Goal: Book appointment/travel/reservation

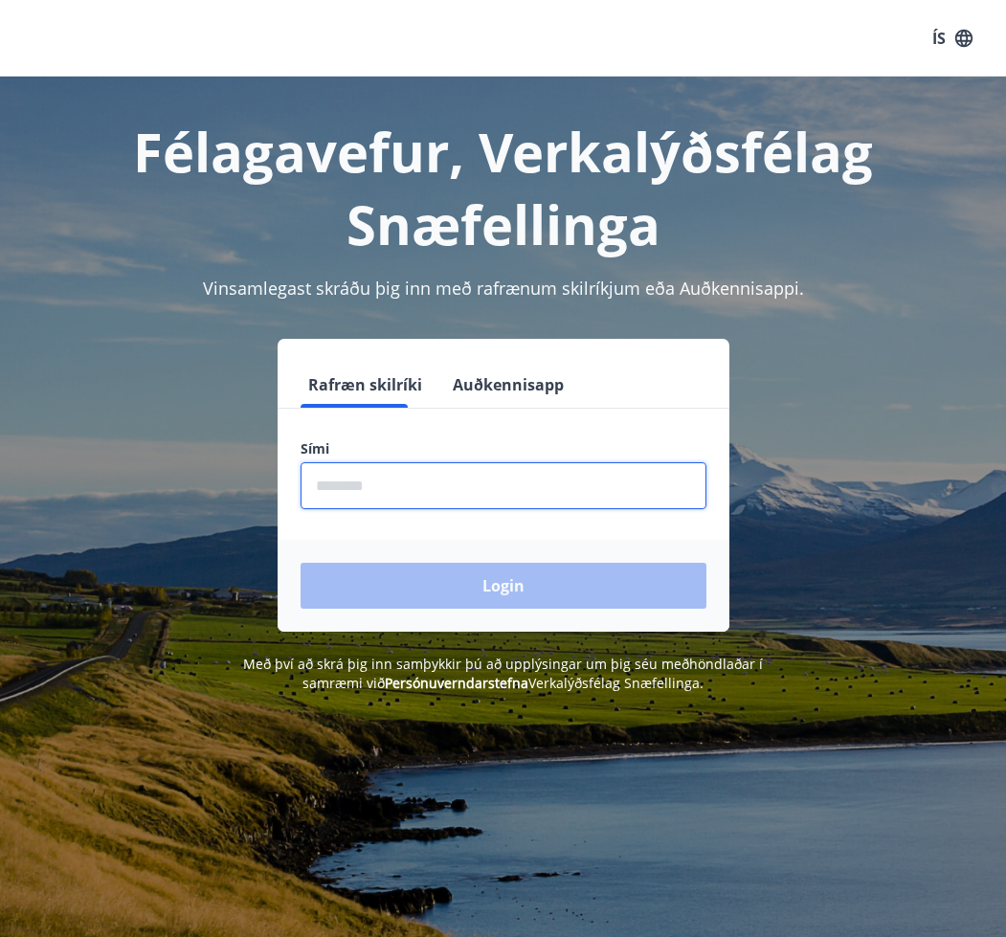
click at [332, 407] on form "Rafræn skilríki Auðkennisapp Sími ​ Login" at bounding box center [504, 497] width 452 height 270
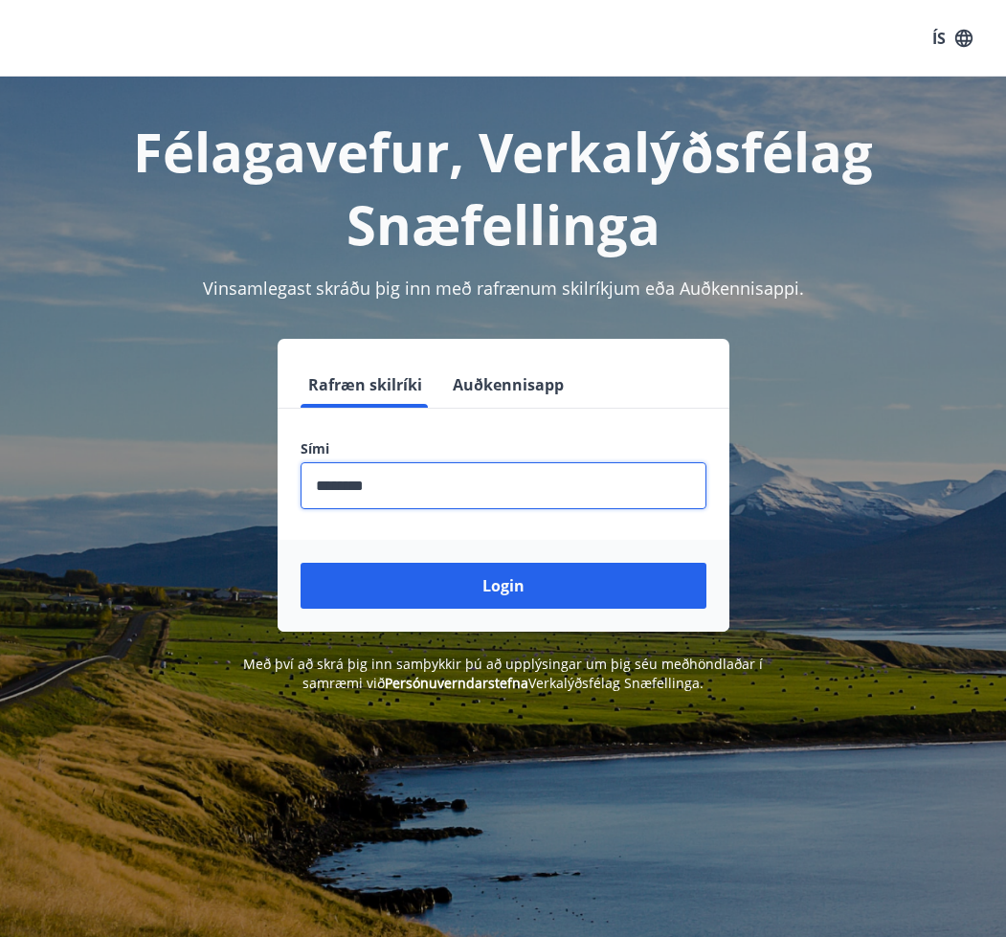
type input "********"
click at [301, 563] on button "Login" at bounding box center [504, 586] width 406 height 46
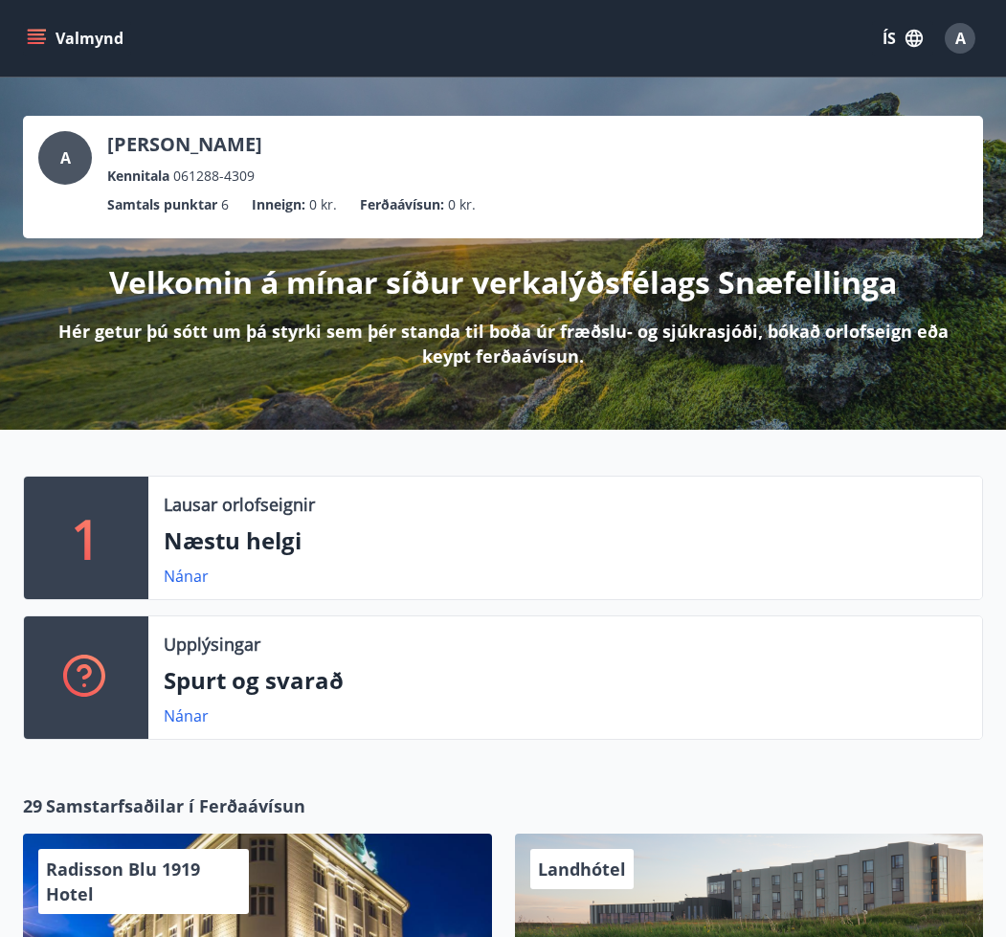
click at [322, 561] on div "Lausar orlofseignir Næstu helgi Nánar" at bounding box center [565, 538] width 834 height 123
drag, startPoint x: 198, startPoint y: 577, endPoint x: 534, endPoint y: 467, distance: 353.6
click at [534, 467] on div "1 Lausar orlofseignir Næstu helgi Nánar Upplýsingar Spurt og svarað Nánar" at bounding box center [503, 602] width 1006 height 345
click at [443, 454] on div "1 Lausar orlofseignir Næstu helgi Nánar Upplýsingar Spurt og svarað Nánar" at bounding box center [503, 602] width 1006 height 345
click at [437, 452] on div "1 Lausar orlofseignir Næstu helgi Nánar Upplýsingar Spurt og svarað Nánar" at bounding box center [503, 602] width 1006 height 345
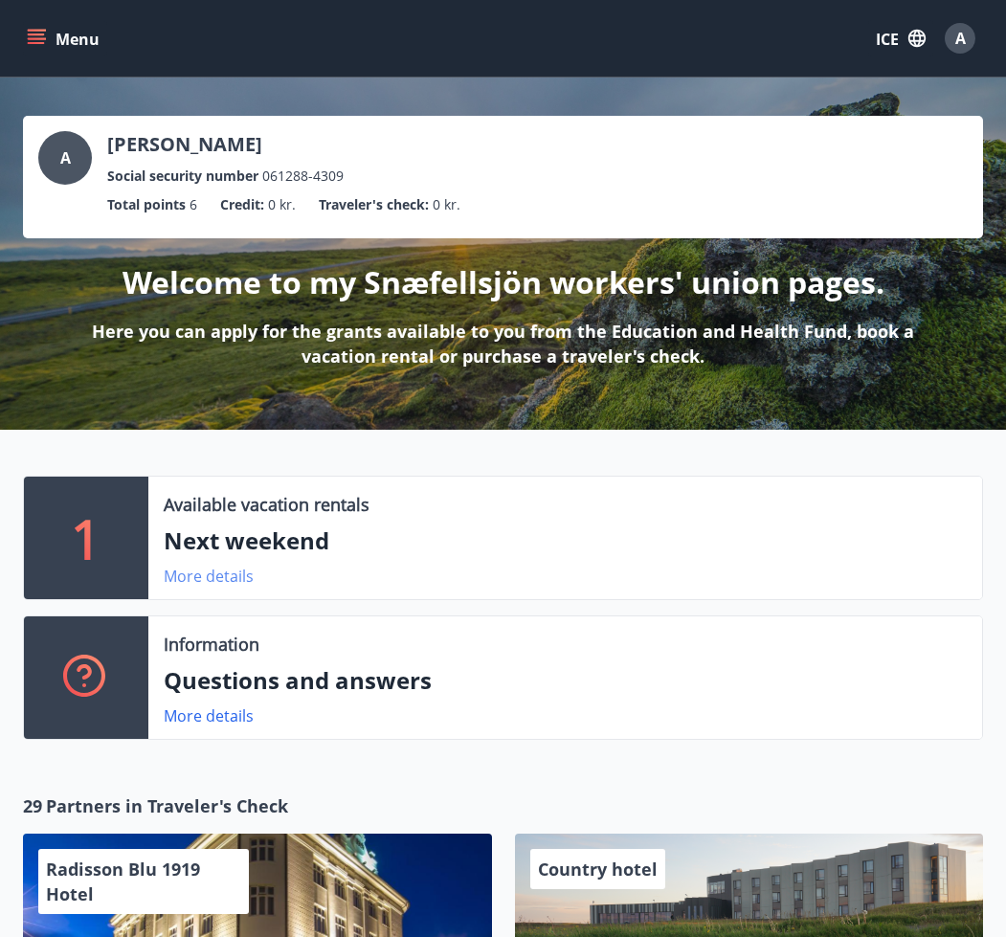
click at [237, 582] on font "More details" at bounding box center [209, 576] width 90 height 21
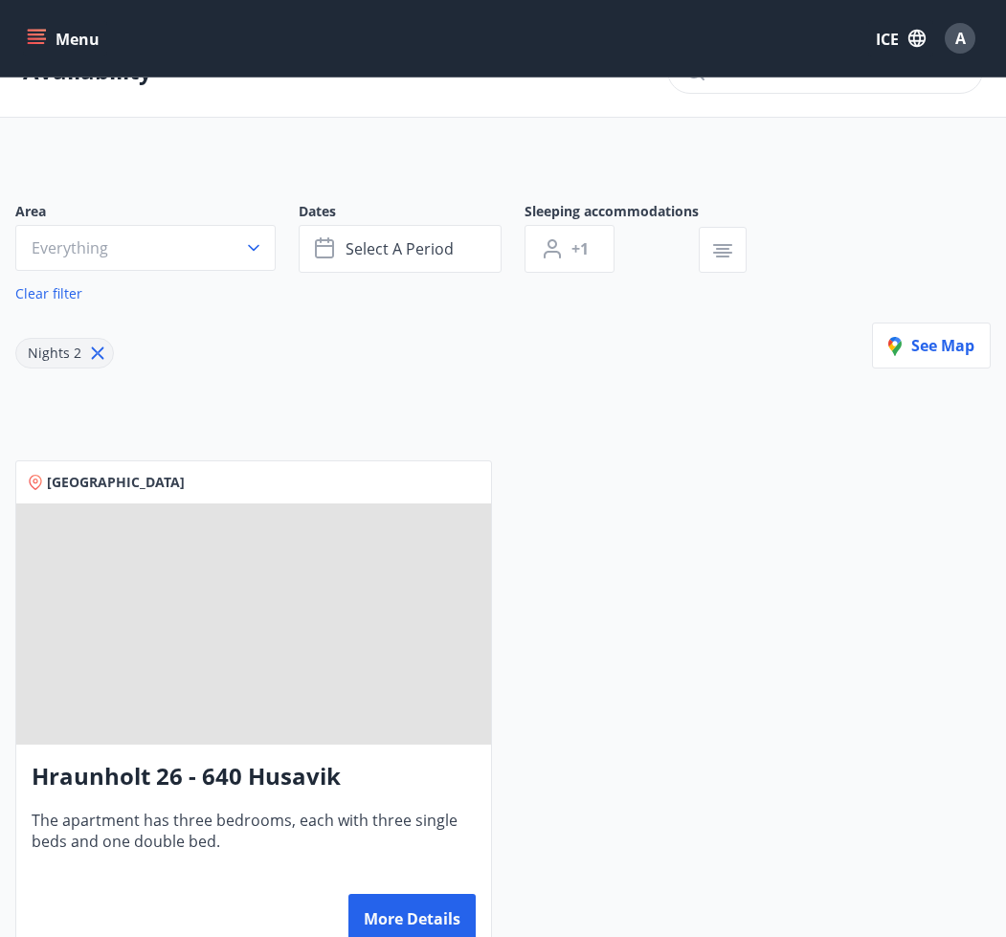
scroll to position [50, 0]
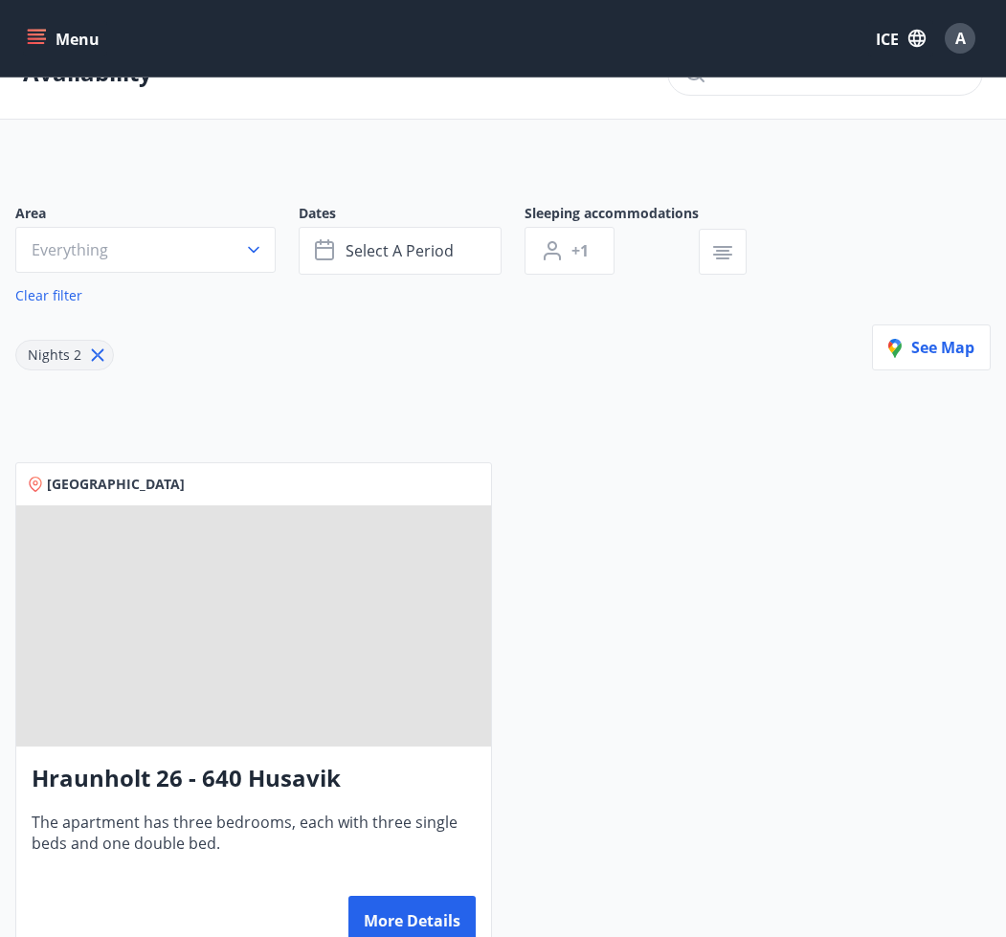
click at [99, 353] on icon at bounding box center [97, 355] width 21 height 21
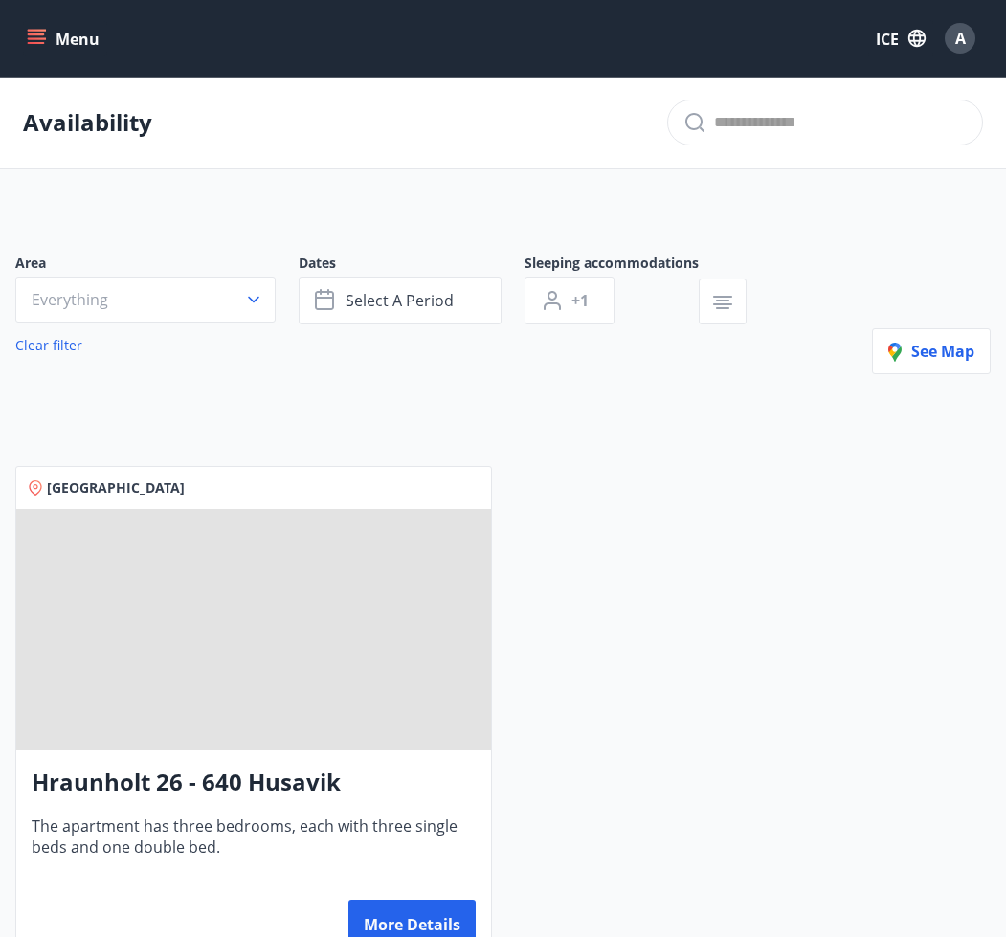
click at [38, 39] on icon "menu" at bounding box center [36, 38] width 19 height 19
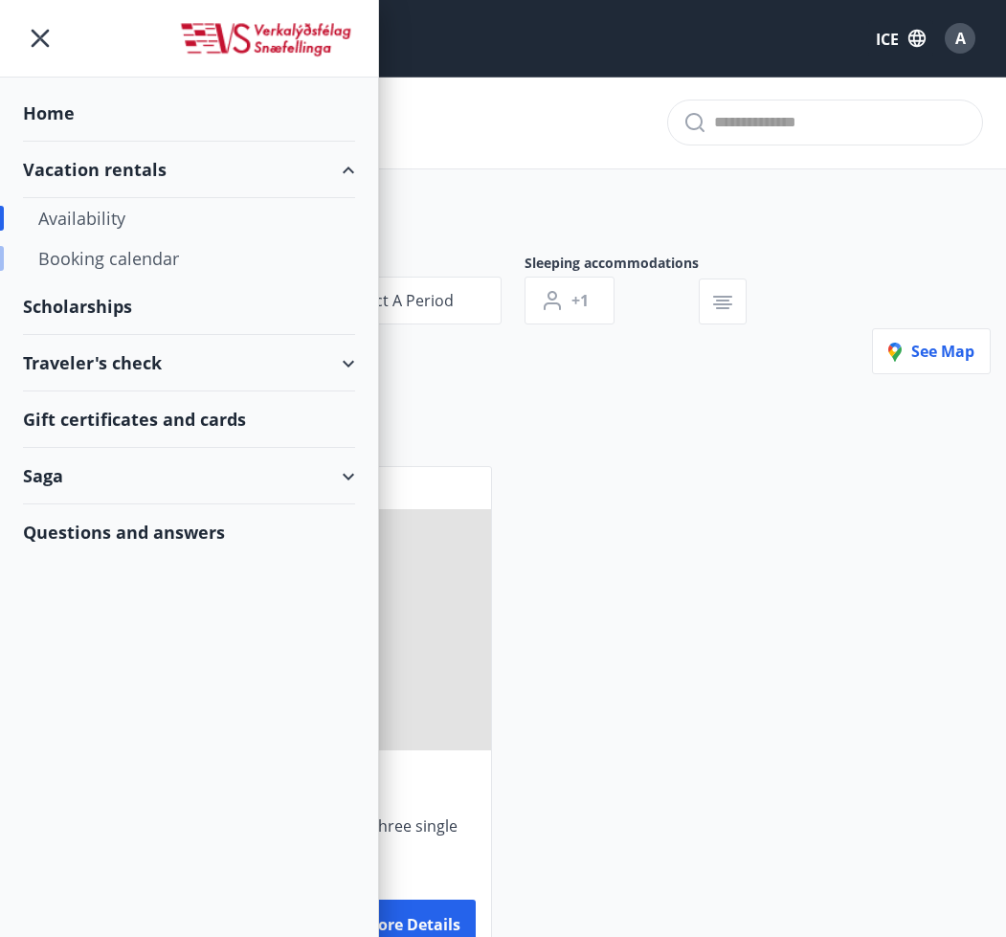
click at [113, 264] on font "Booking calendar" at bounding box center [108, 258] width 141 height 23
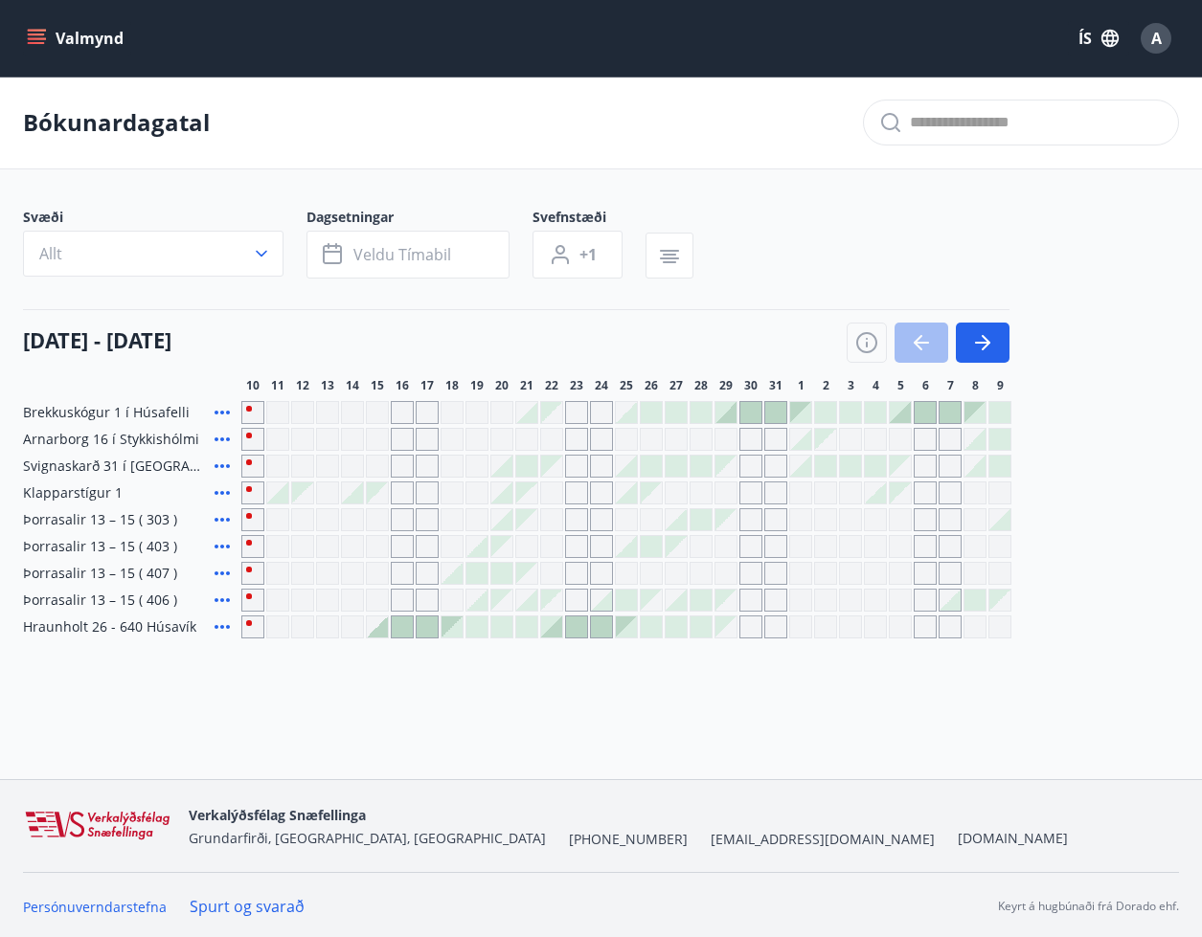
click at [208, 371] on div "10 ágúst - 09 september 10 11 12 13 14 15 16 17 18 19 20 21 22 23 24 25 26 27 2…" at bounding box center [601, 351] width 1156 height 84
click at [987, 349] on icon "button" at bounding box center [982, 342] width 23 height 23
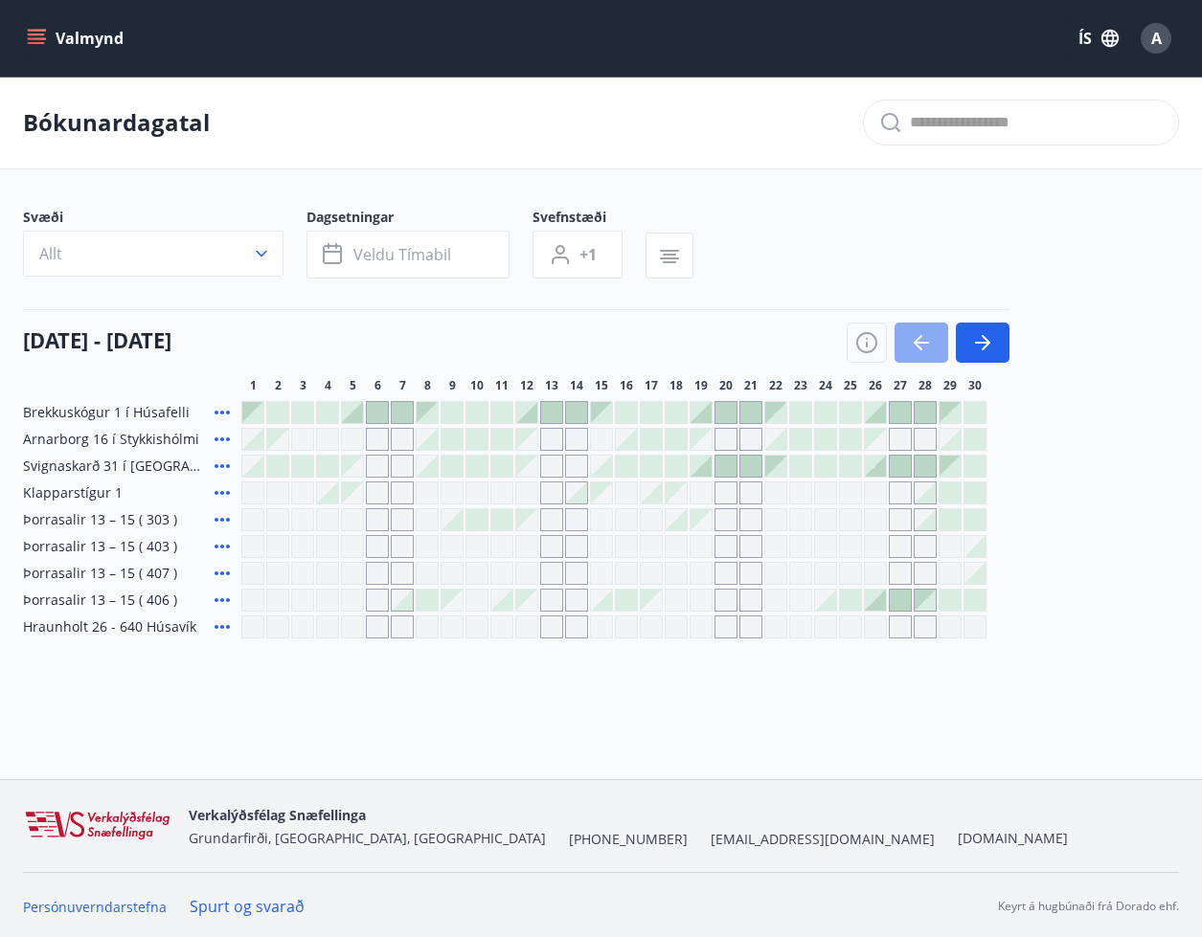
click at [910, 332] on icon "button" at bounding box center [921, 342] width 23 height 23
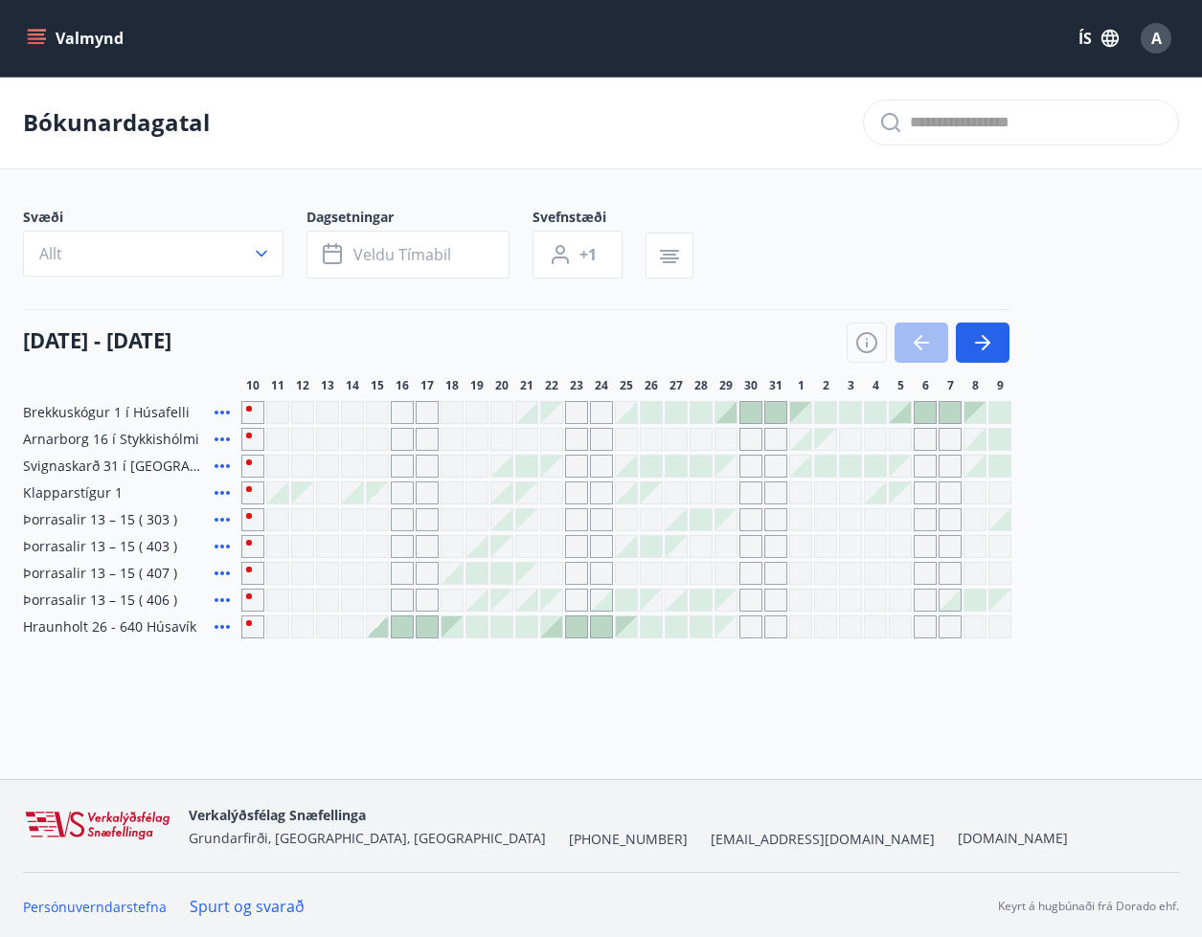
click at [910, 332] on div at bounding box center [927, 343] width 163 height 40
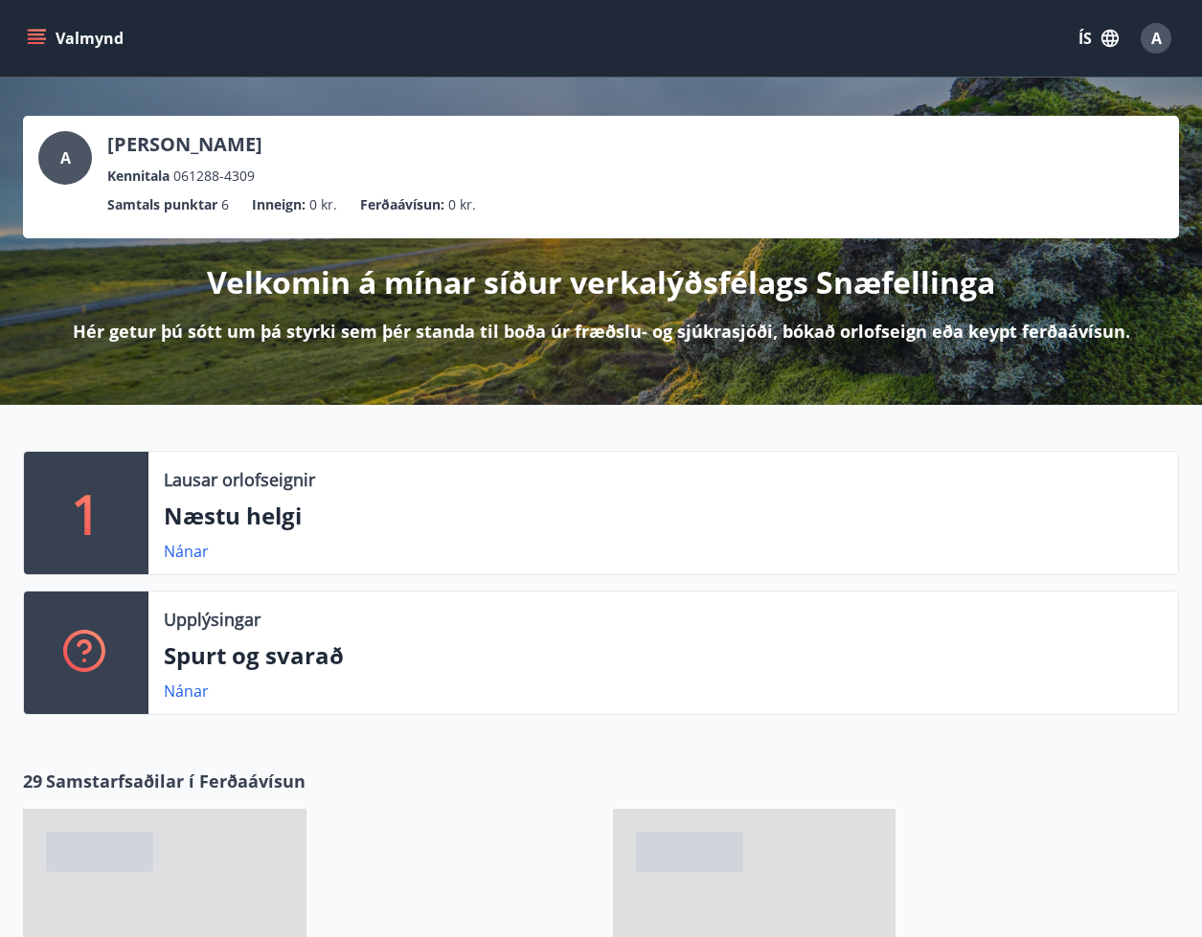
click at [43, 44] on icon "menu" at bounding box center [36, 43] width 17 height 2
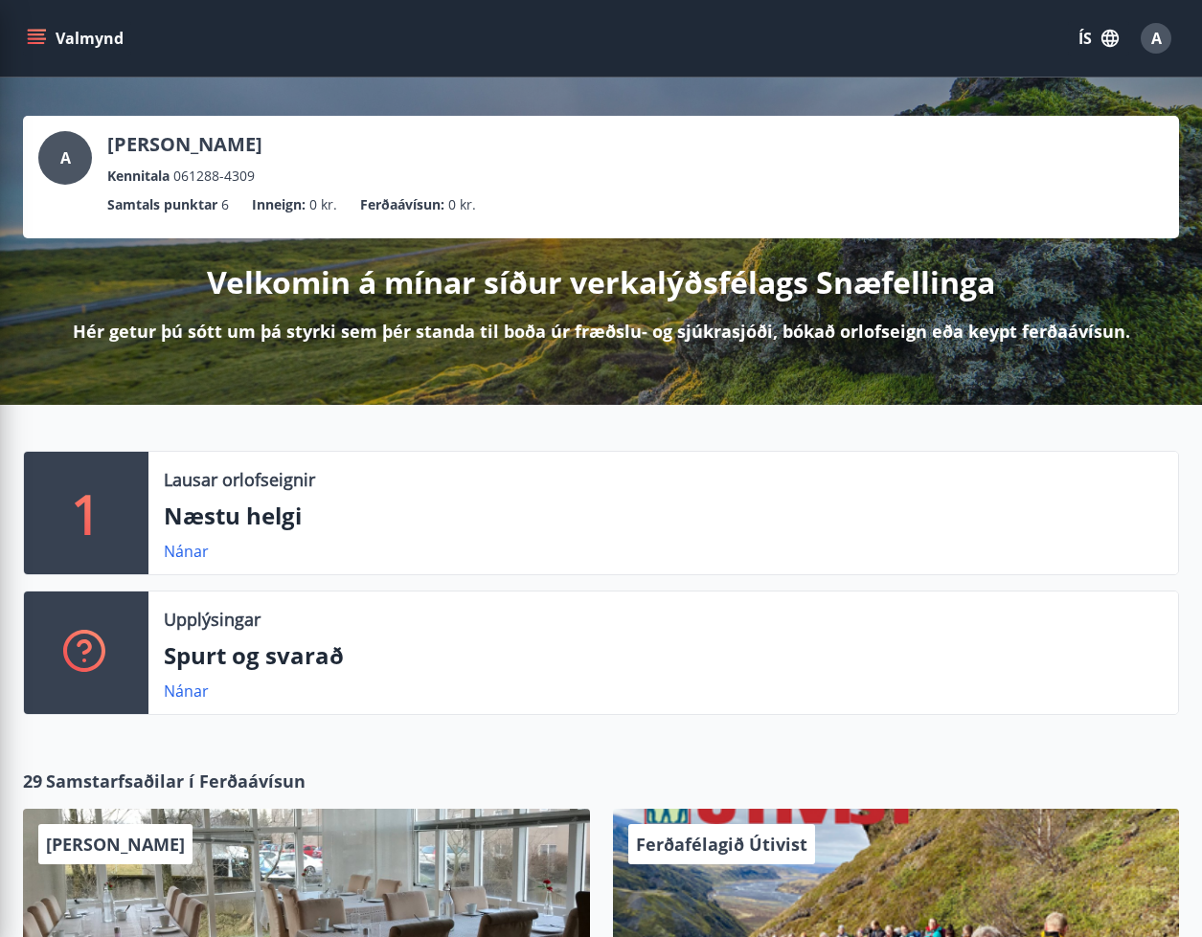
click at [506, 153] on div "A Adrian Pawel Bartkowiak Kennitala 061288-4309" at bounding box center [600, 159] width 1125 height 56
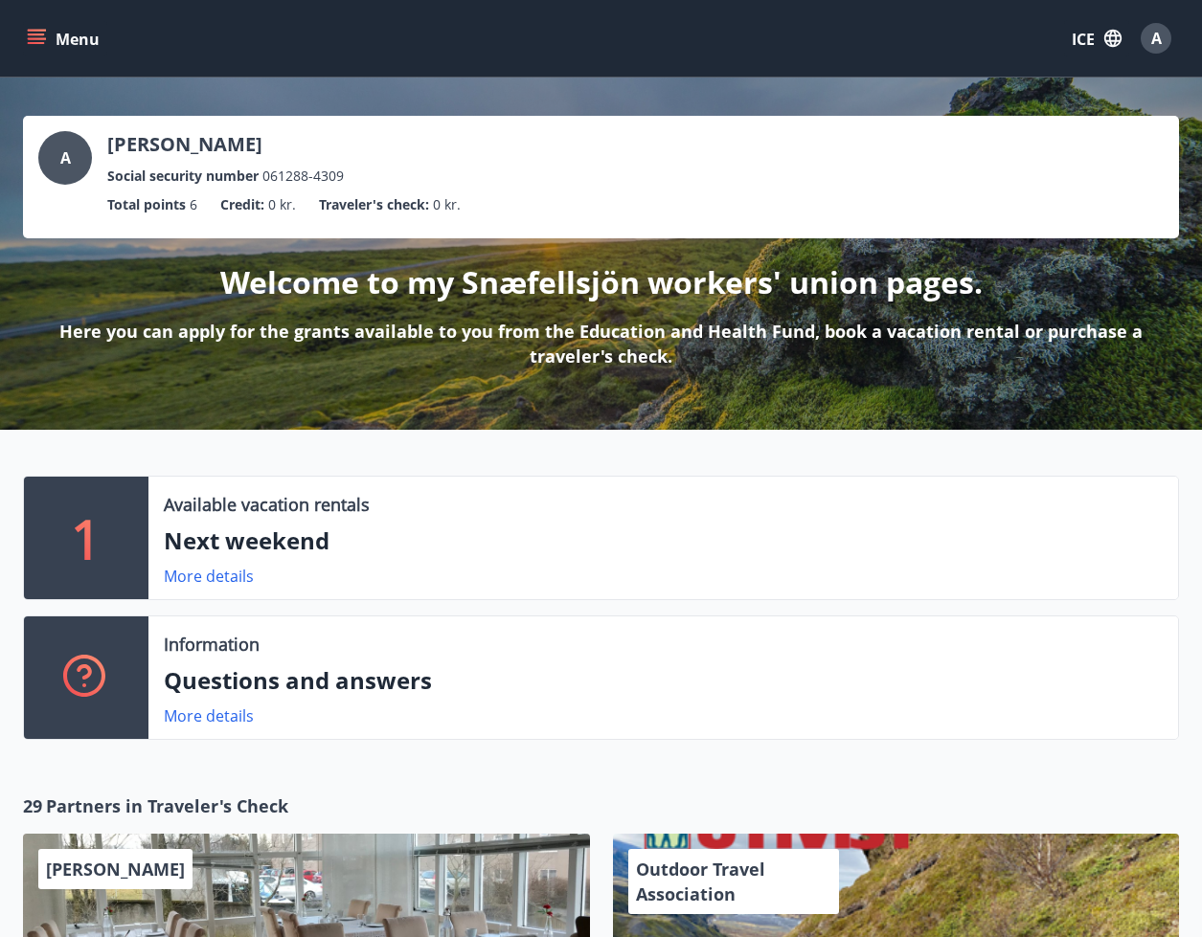
click at [36, 47] on icon "menu" at bounding box center [36, 38] width 19 height 19
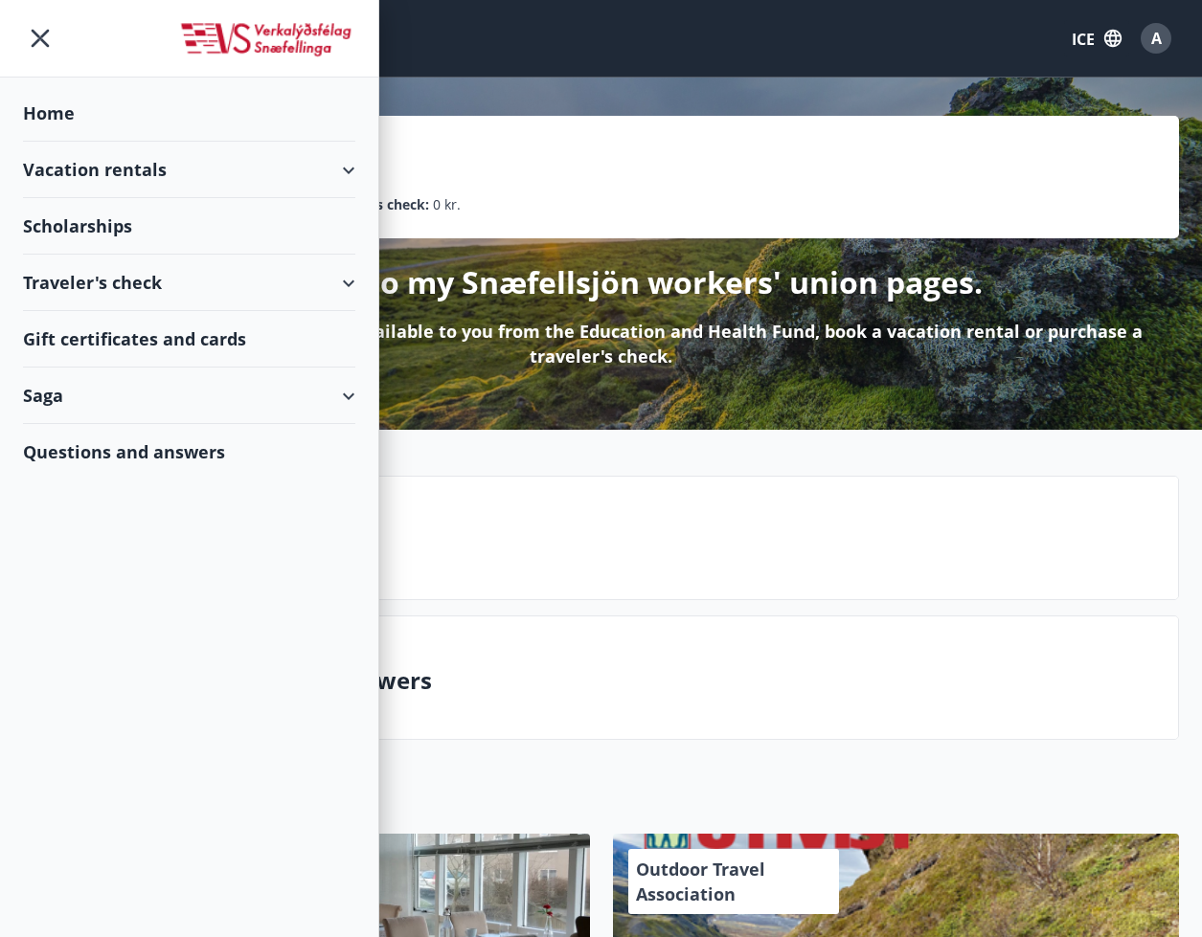
click at [109, 142] on div "Scholarships" at bounding box center [189, 113] width 332 height 56
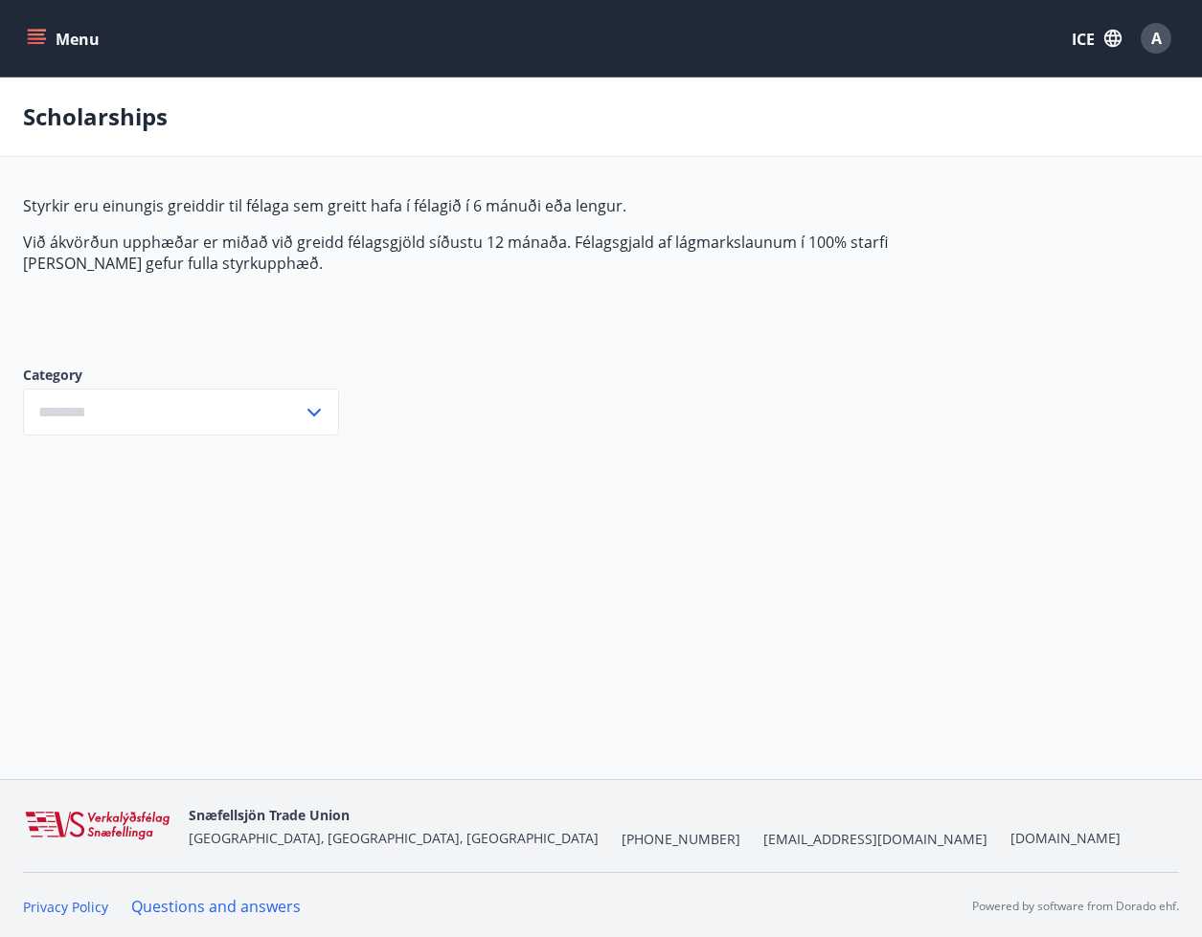
type input "***"
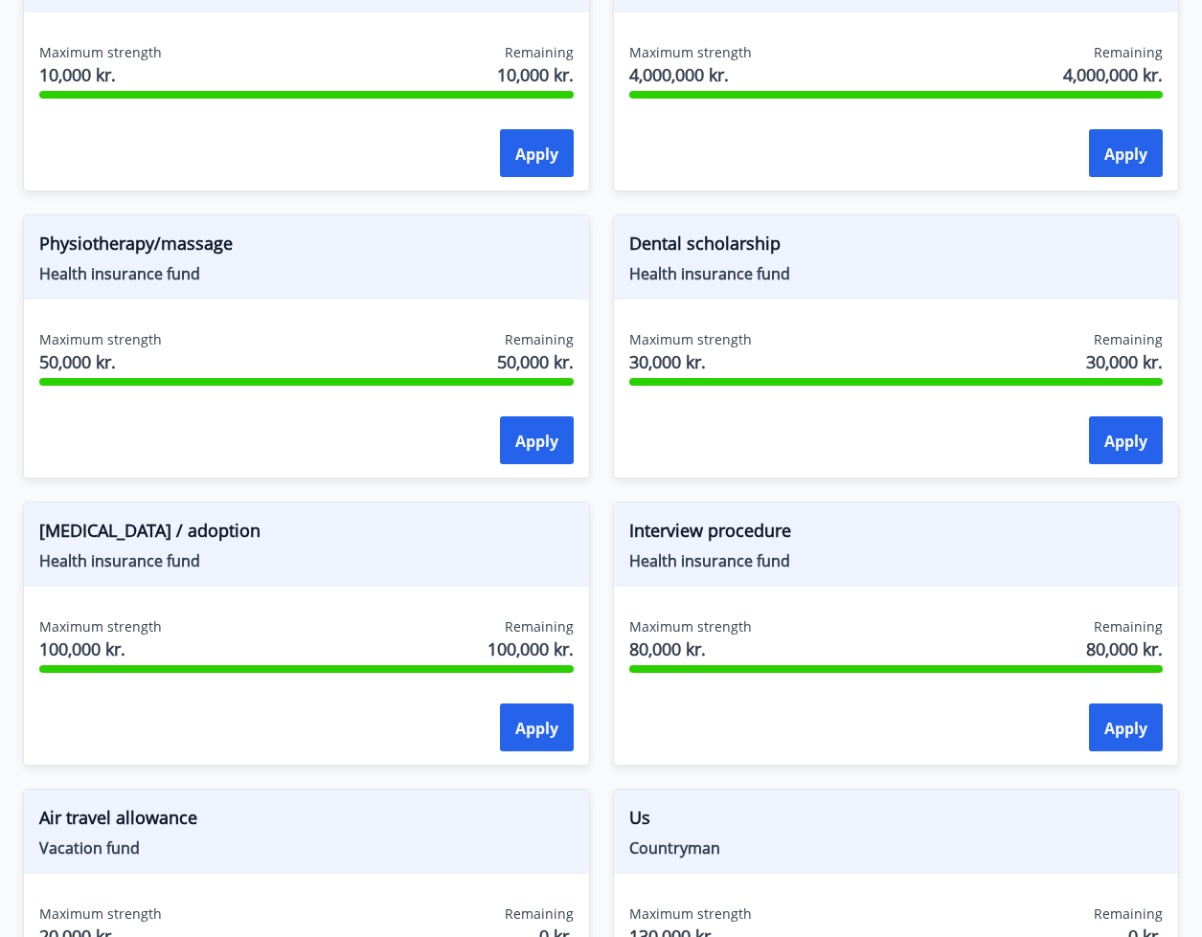
scroll to position [1987, 0]
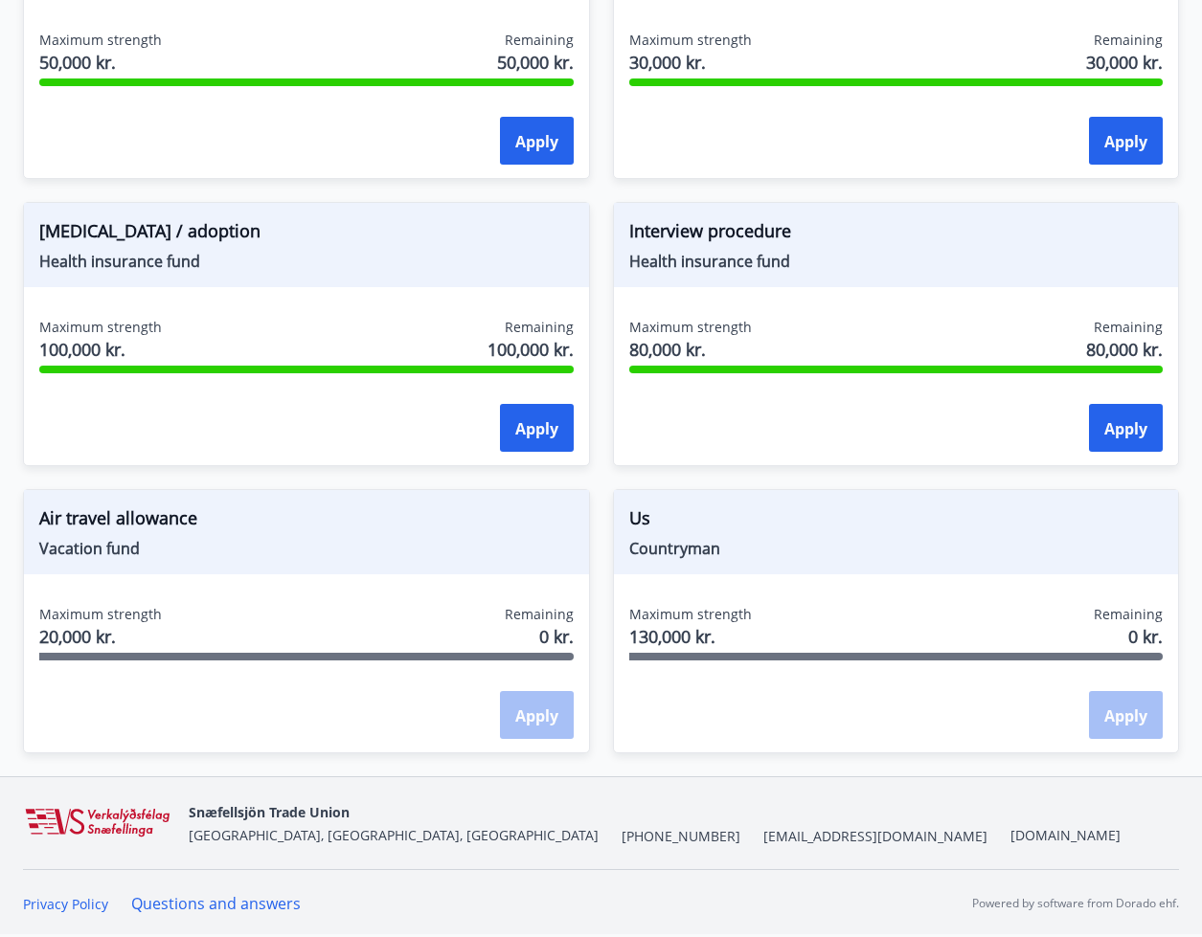
click at [679, 538] on font "Countryman" at bounding box center [674, 548] width 91 height 21
click at [1112, 707] on div "Apply" at bounding box center [1126, 715] width 74 height 48
click at [1136, 621] on font "Remaining" at bounding box center [1127, 614] width 69 height 18
drag, startPoint x: 678, startPoint y: 607, endPoint x: 660, endPoint y: 678, distance: 73.1
click at [660, 678] on div "Maximum strength 130,000 kr. Remaining 0 kr. Apply" at bounding box center [896, 675] width 565 height 140
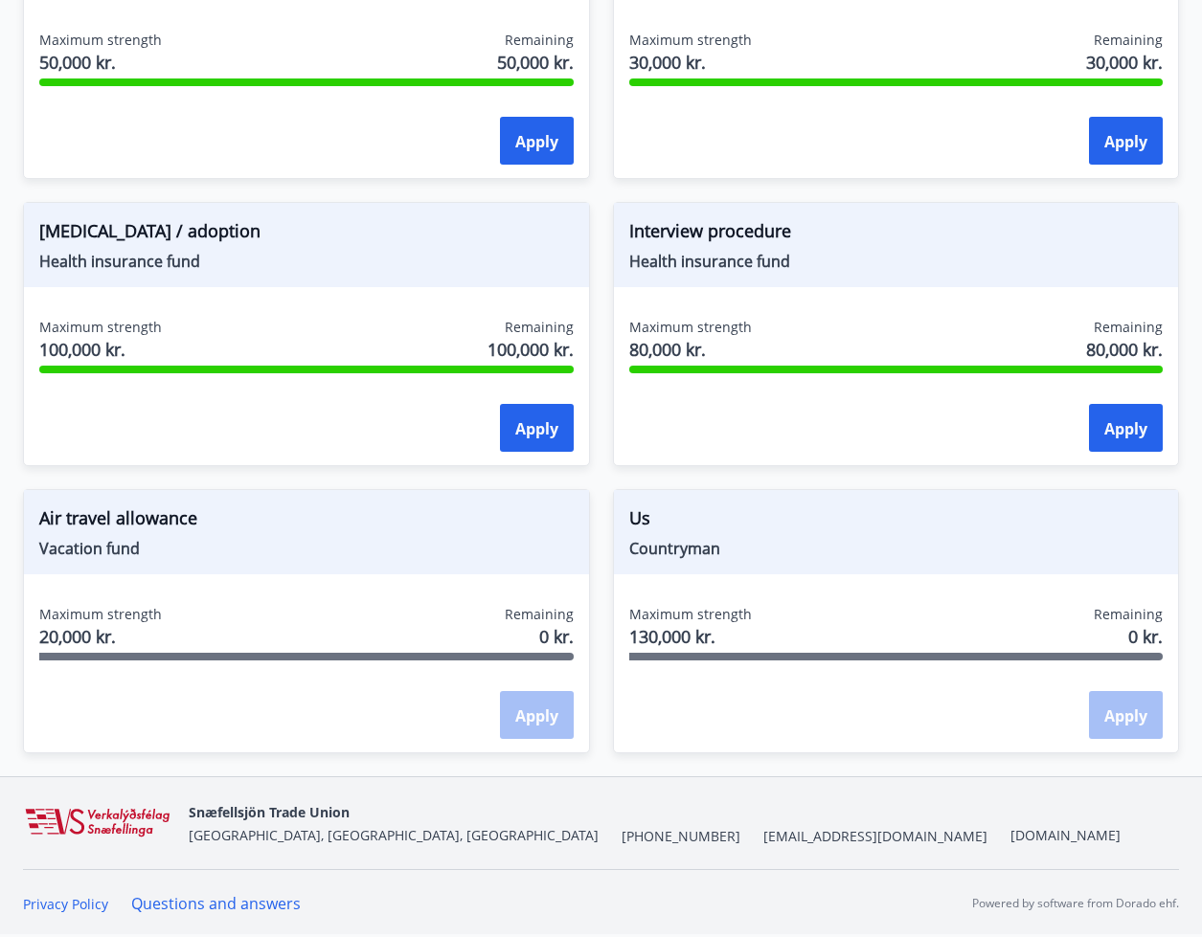
click at [605, 692] on div "Us Countryman Maximum strength 130,000 kr. Remaining 0 kr. Apply" at bounding box center [885, 609] width 590 height 287
